Goal: Information Seeking & Learning: Learn about a topic

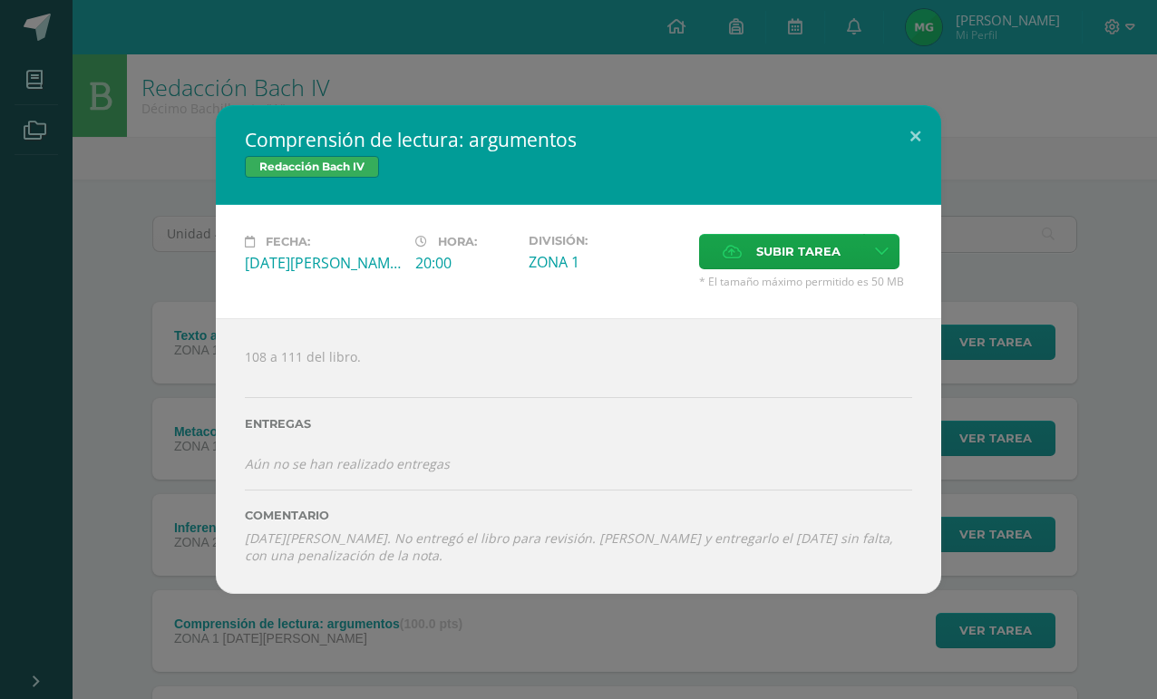
scroll to position [290, 0]
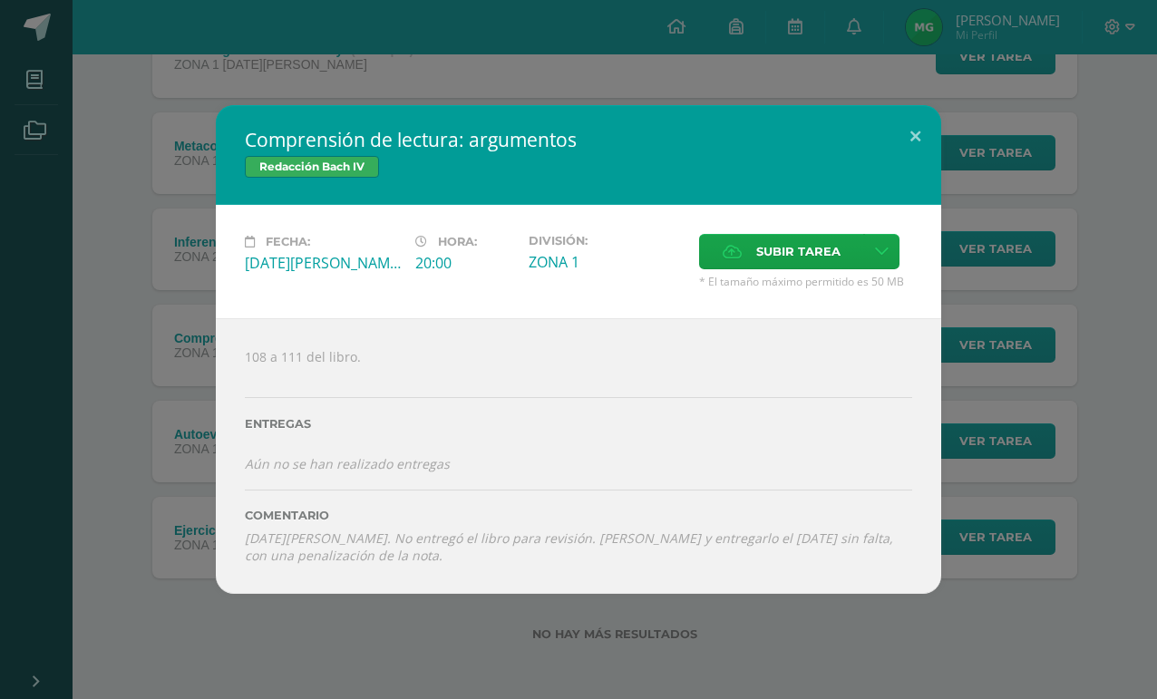
click at [914, 130] on button at bounding box center [916, 136] width 52 height 62
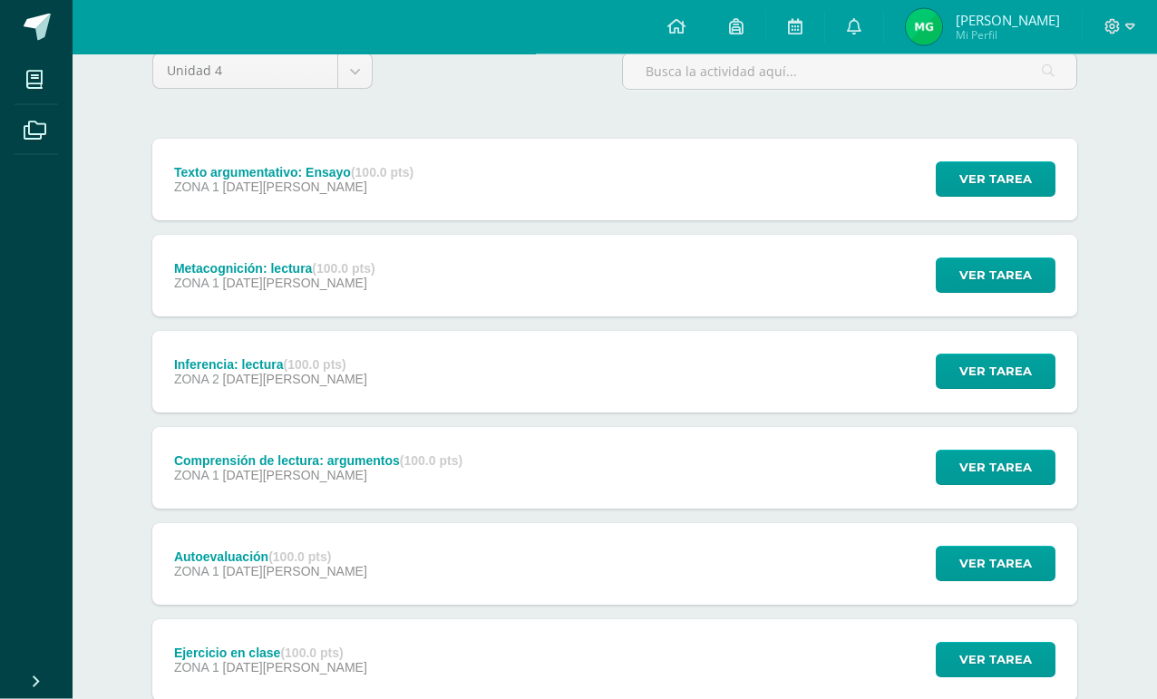
scroll to position [0, 0]
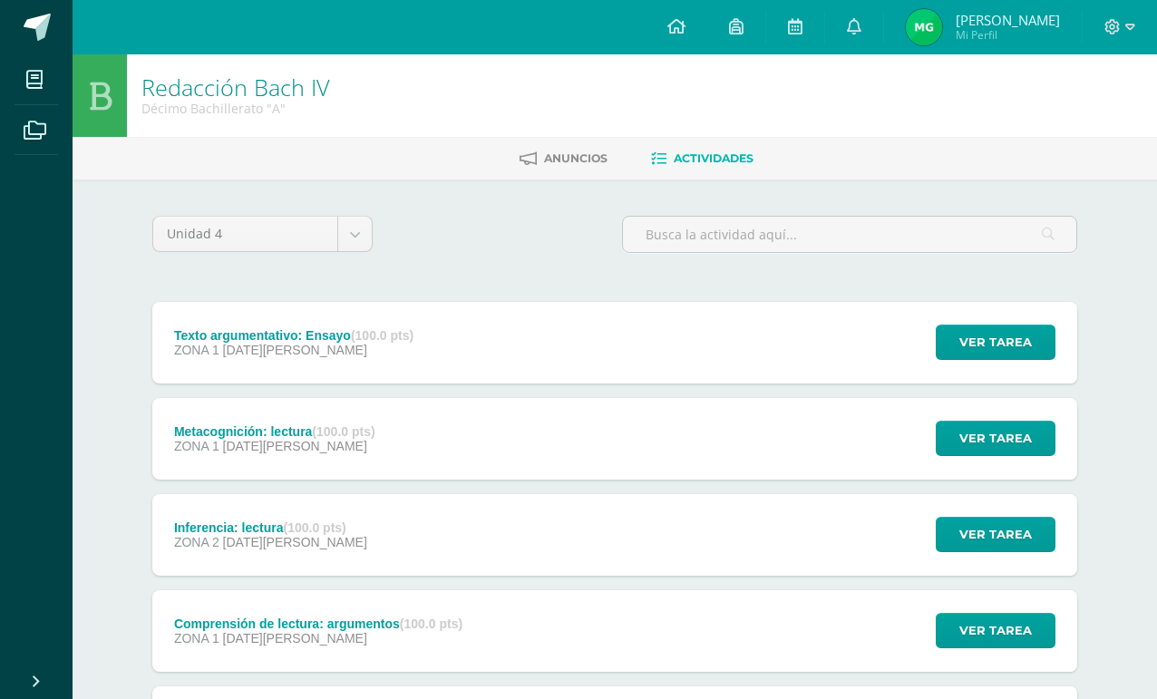
click at [688, 43] on link at bounding box center [677, 27] width 62 height 54
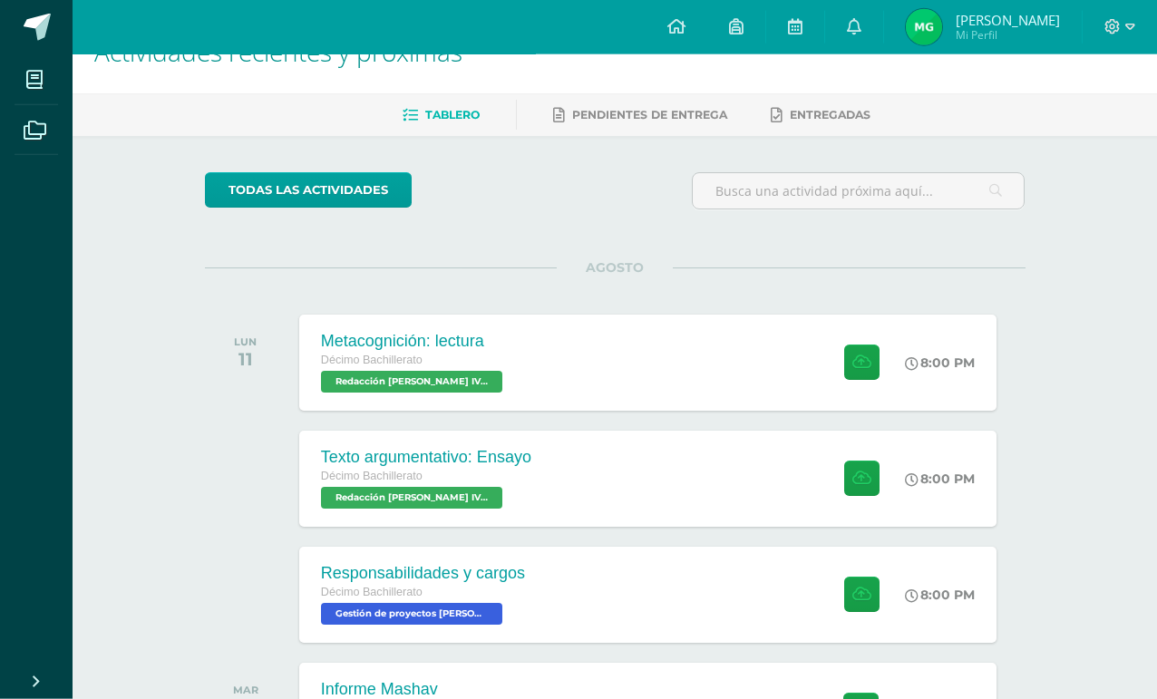
scroll to position [65, 0]
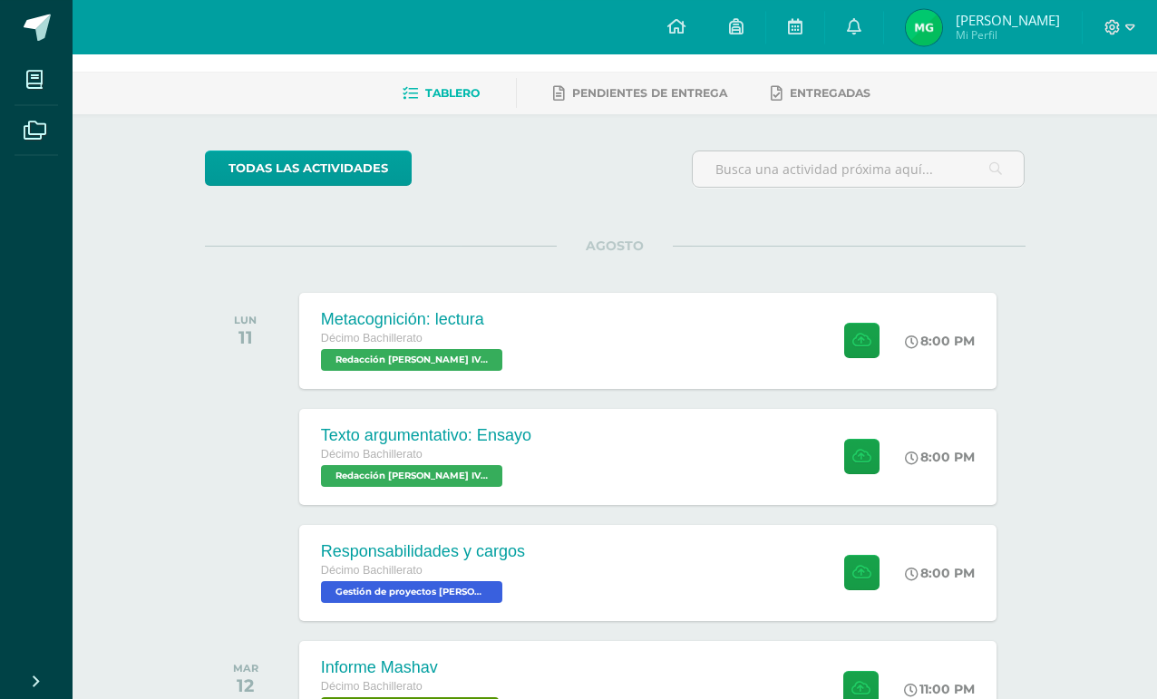
click at [684, 365] on div "Metacognición: lectura Décimo Bachillerato Redacción [PERSON_NAME] IV 'A' 8:00 …" at bounding box center [647, 341] width 697 height 96
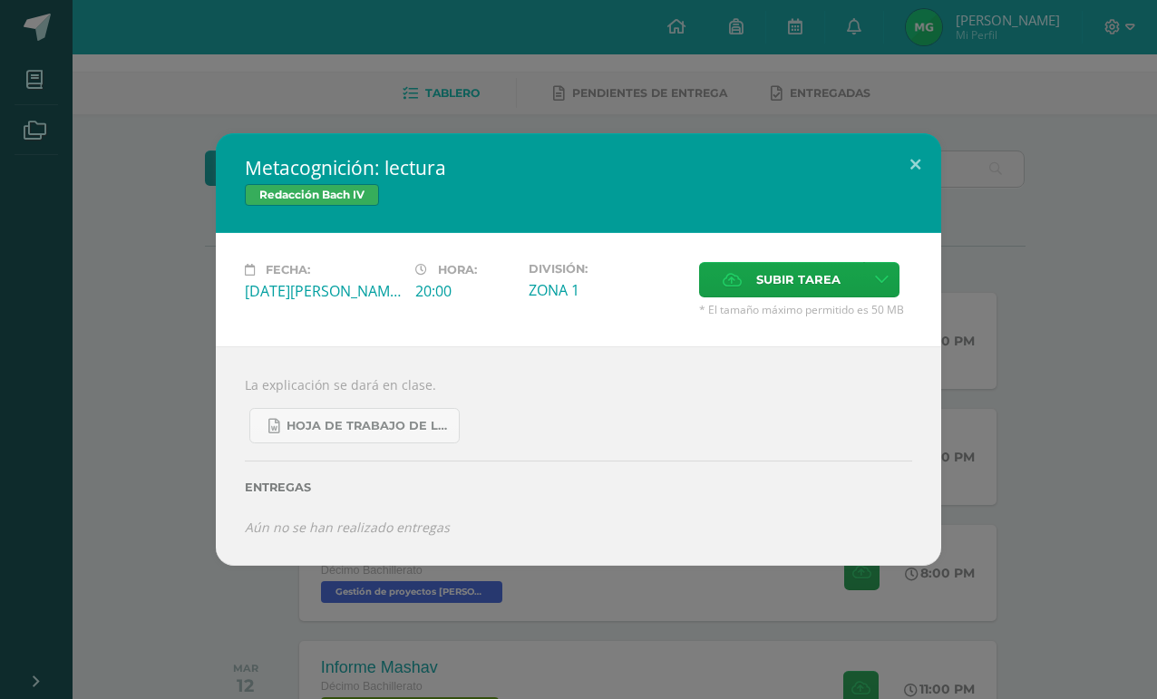
click at [427, 433] on span "Hoja de trabajo de lectura.docx" at bounding box center [368, 426] width 163 height 15
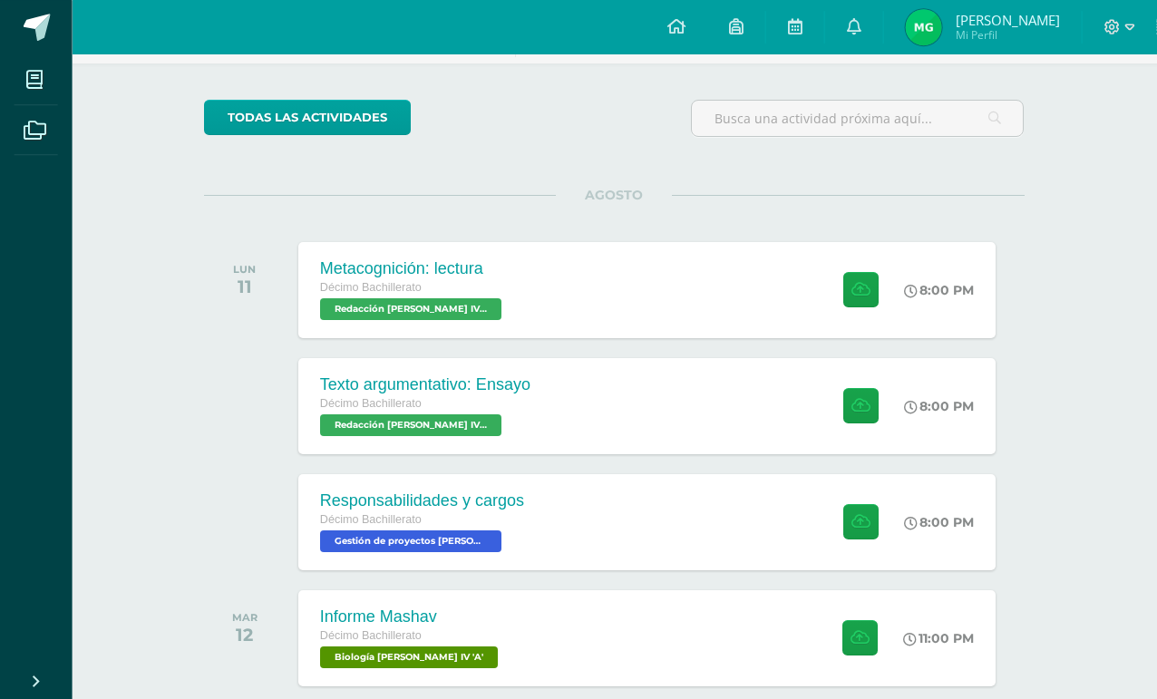
scroll to position [116, 2]
click at [696, 395] on div "Texto argumentativo: Ensayo Décimo Bachillerato Redacción Bach IV 'A' 8:00 PM T…" at bounding box center [645, 406] width 697 height 96
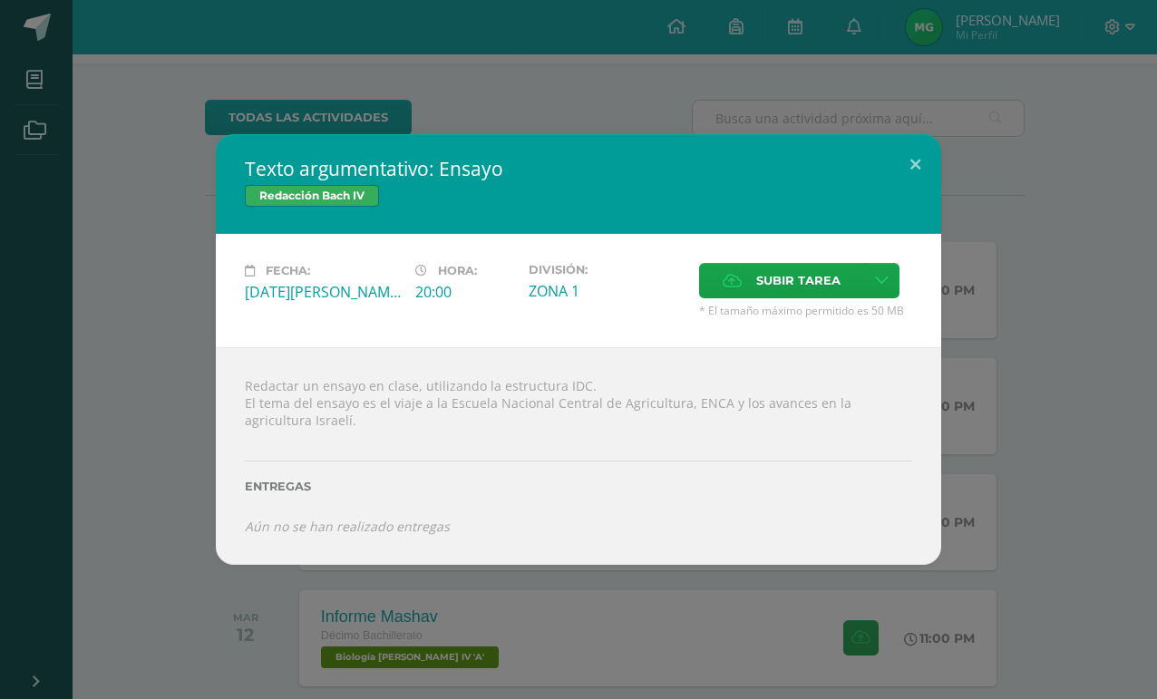
click at [1025, 407] on div "Texto argumentativo: Ensayo Redacción Bach IV Fecha: Lunes 11 de Agosto Hora: 2…" at bounding box center [578, 349] width 1143 height 431
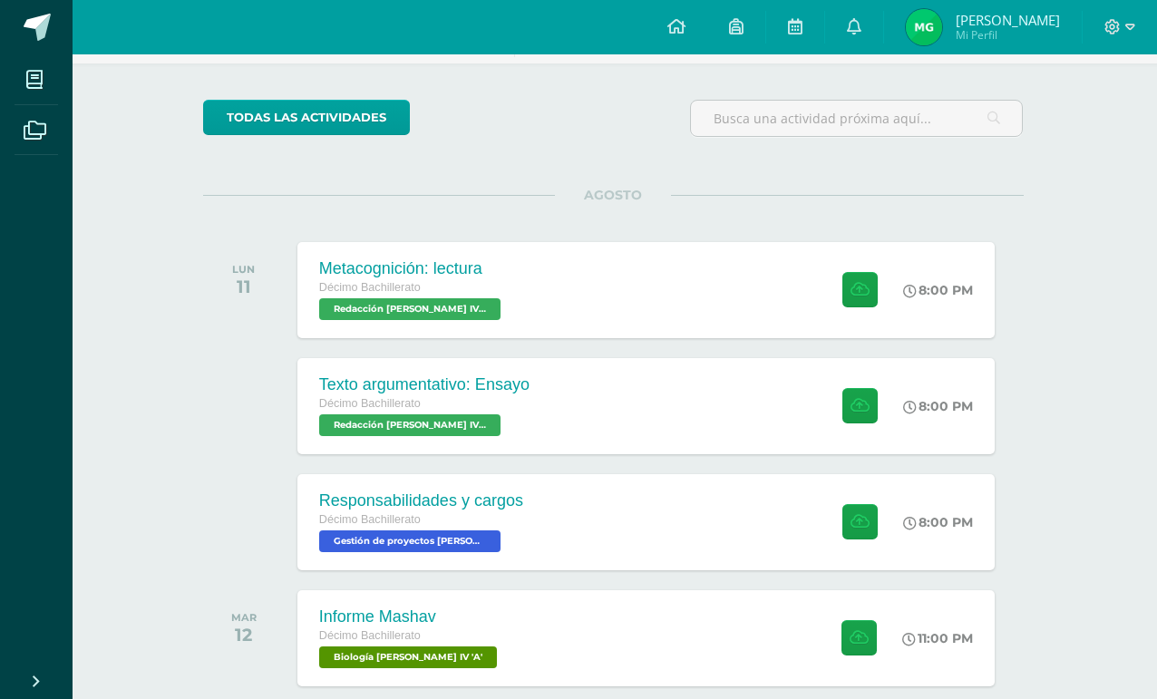
click at [730, 531] on div "Responsabilidades y cargos Décimo Bachillerato Gestión de proyectos Bach IV 'A'…" at bounding box center [645, 522] width 697 height 96
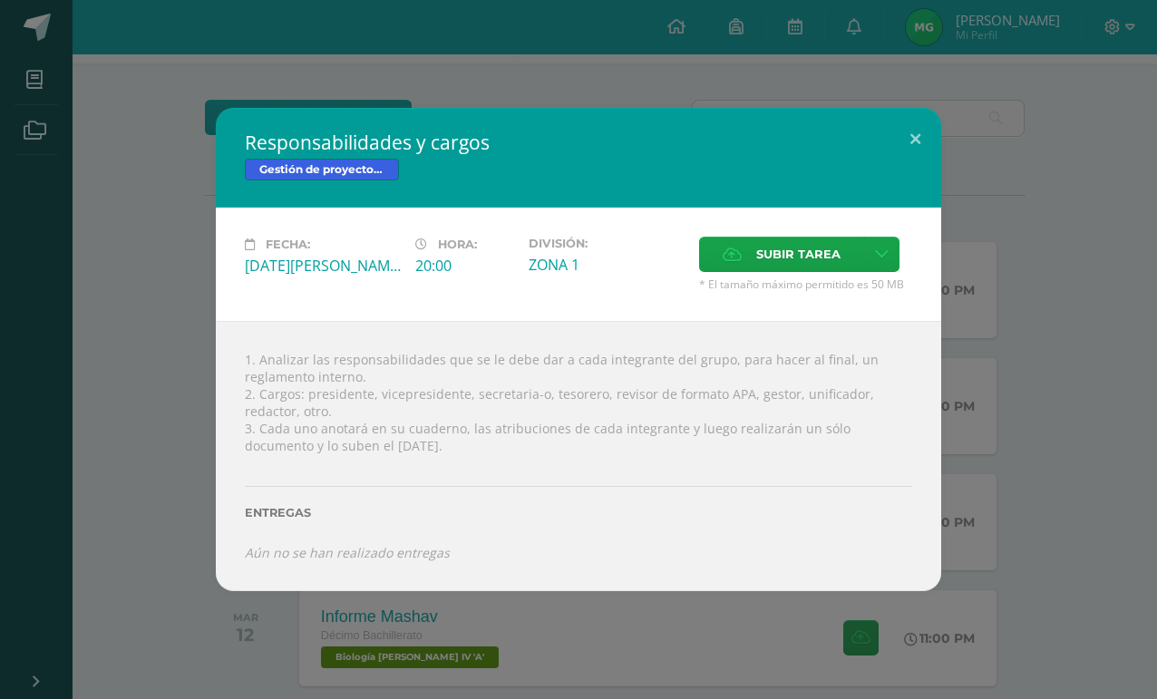
click at [1033, 188] on div "Responsabilidades y cargos Gestión de proyectos Bach IV Fecha: Lunes 11 de Agos…" at bounding box center [578, 349] width 1143 height 482
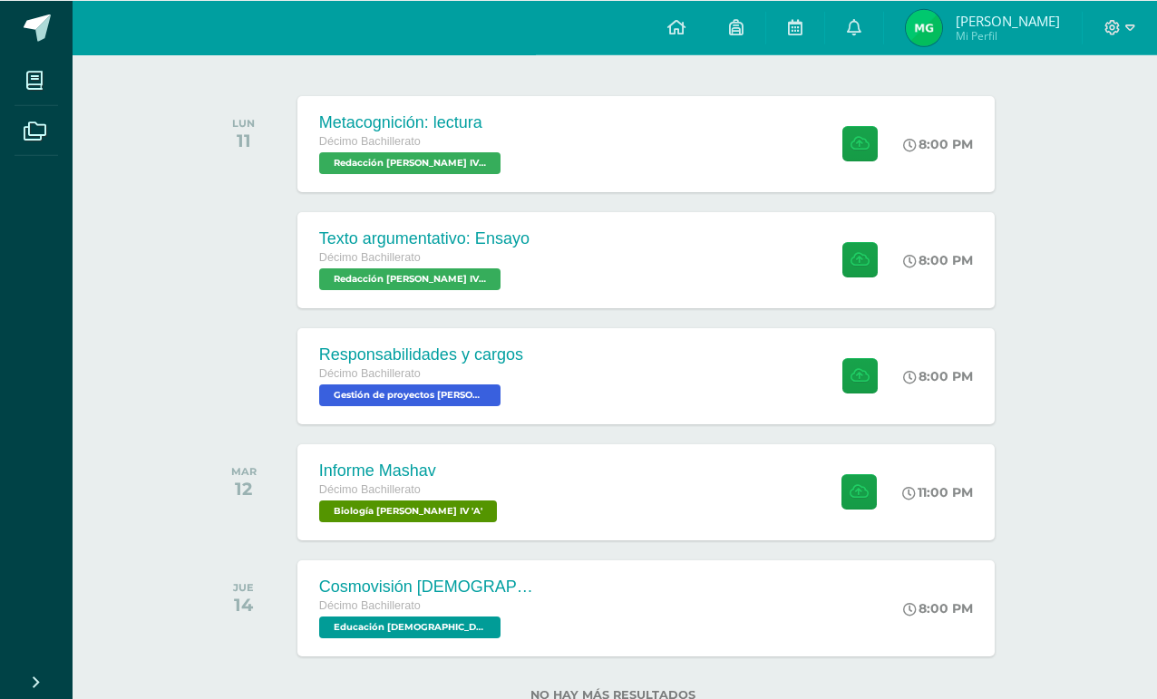
scroll to position [263, 2]
